Goal: Task Accomplishment & Management: Manage account settings

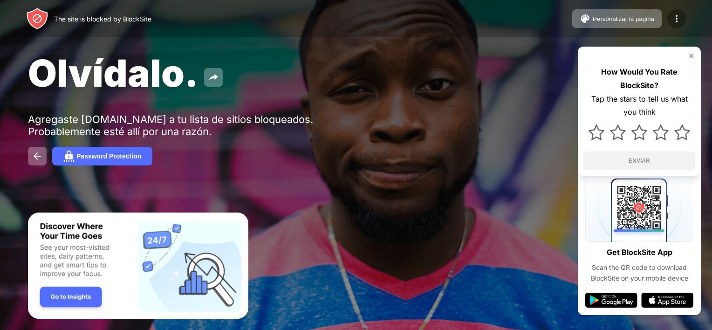
click at [674, 21] on img at bounding box center [676, 18] width 11 height 11
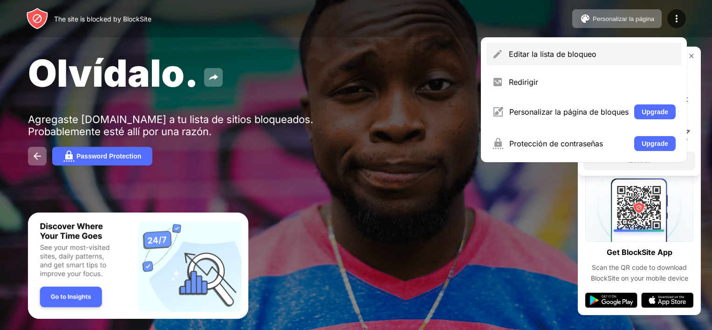
click at [601, 57] on div "Editar la lista de bloqueo" at bounding box center [592, 53] width 167 height 9
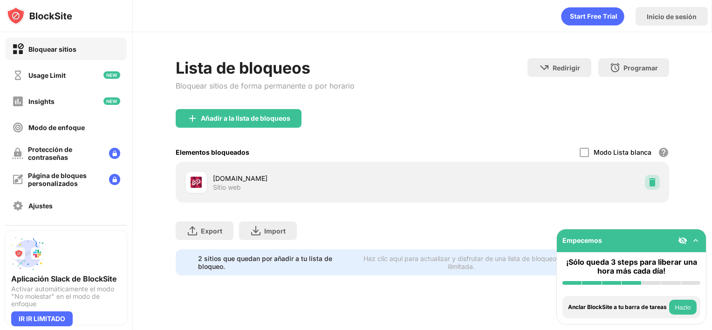
click at [652, 183] on img at bounding box center [651, 181] width 9 height 9
